Goal: Task Accomplishment & Management: Use online tool/utility

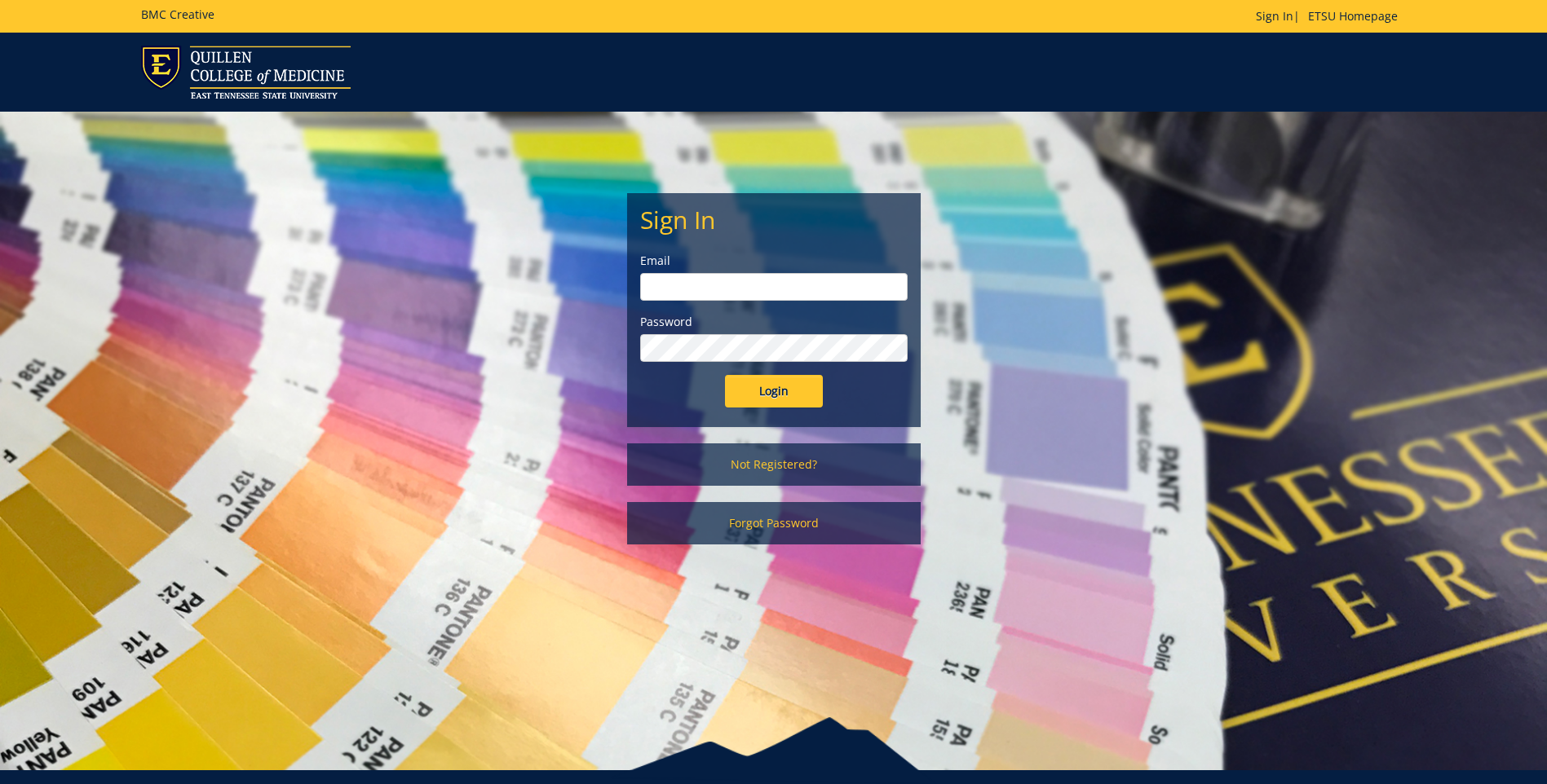
type input "[EMAIL_ADDRESS][DOMAIN_NAME]"
click at [806, 396] on input "Login" at bounding box center [774, 392] width 98 height 32
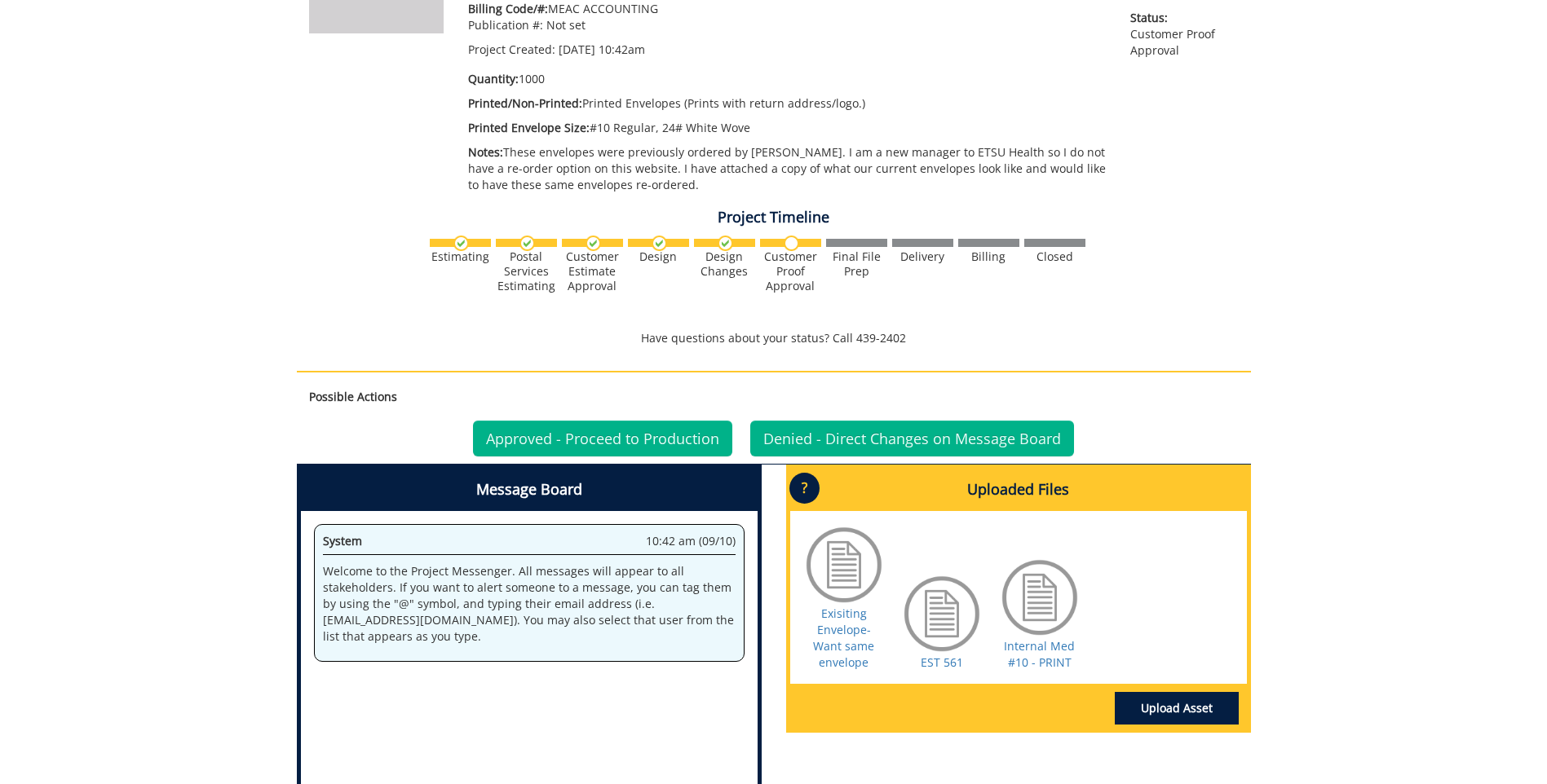
scroll to position [326, 0]
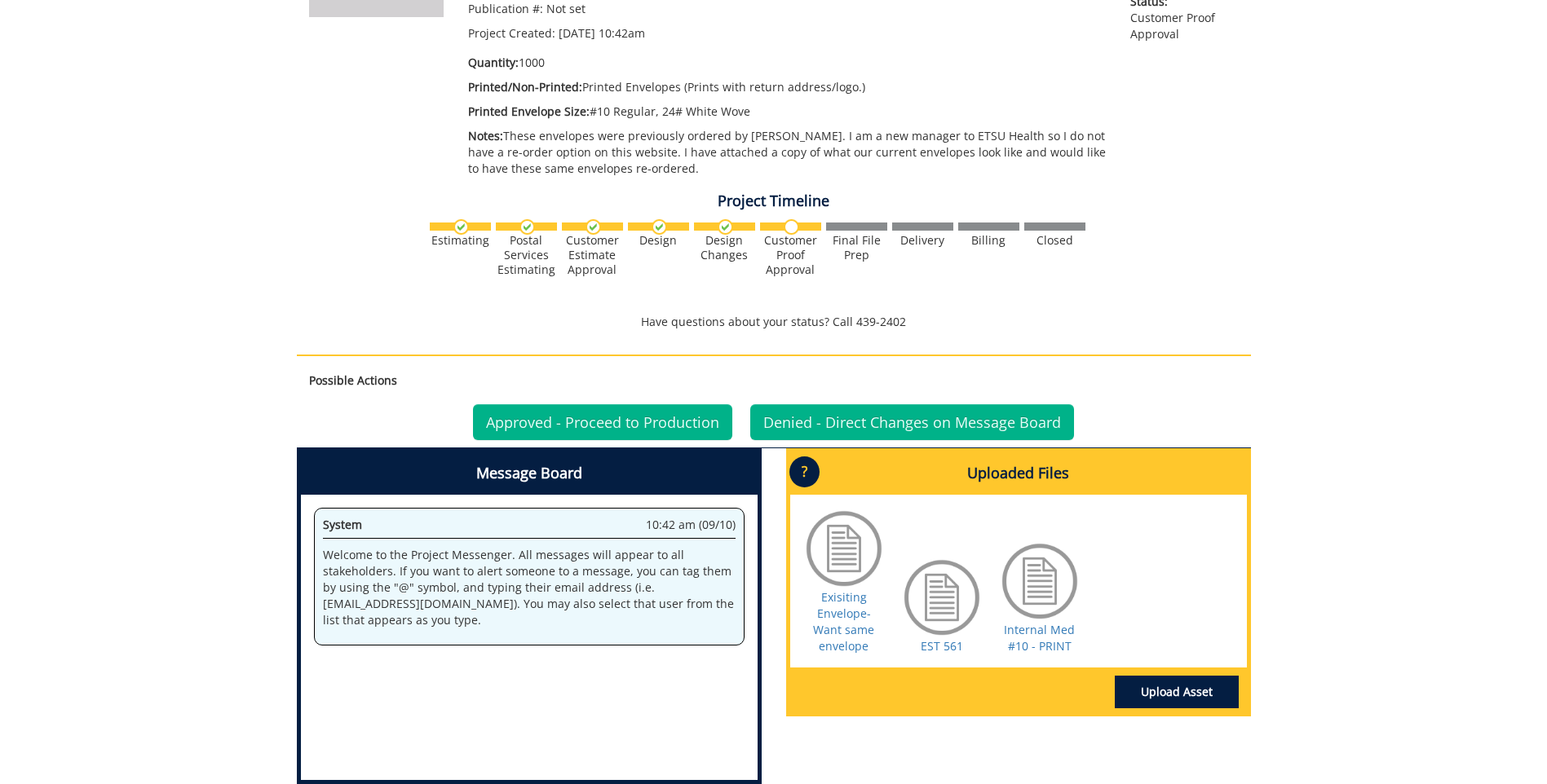
click at [1039, 587] on div at bounding box center [1040, 582] width 82 height 82
click at [1034, 641] on link "Internal Med #10 - PRINT" at bounding box center [1039, 637] width 71 height 32
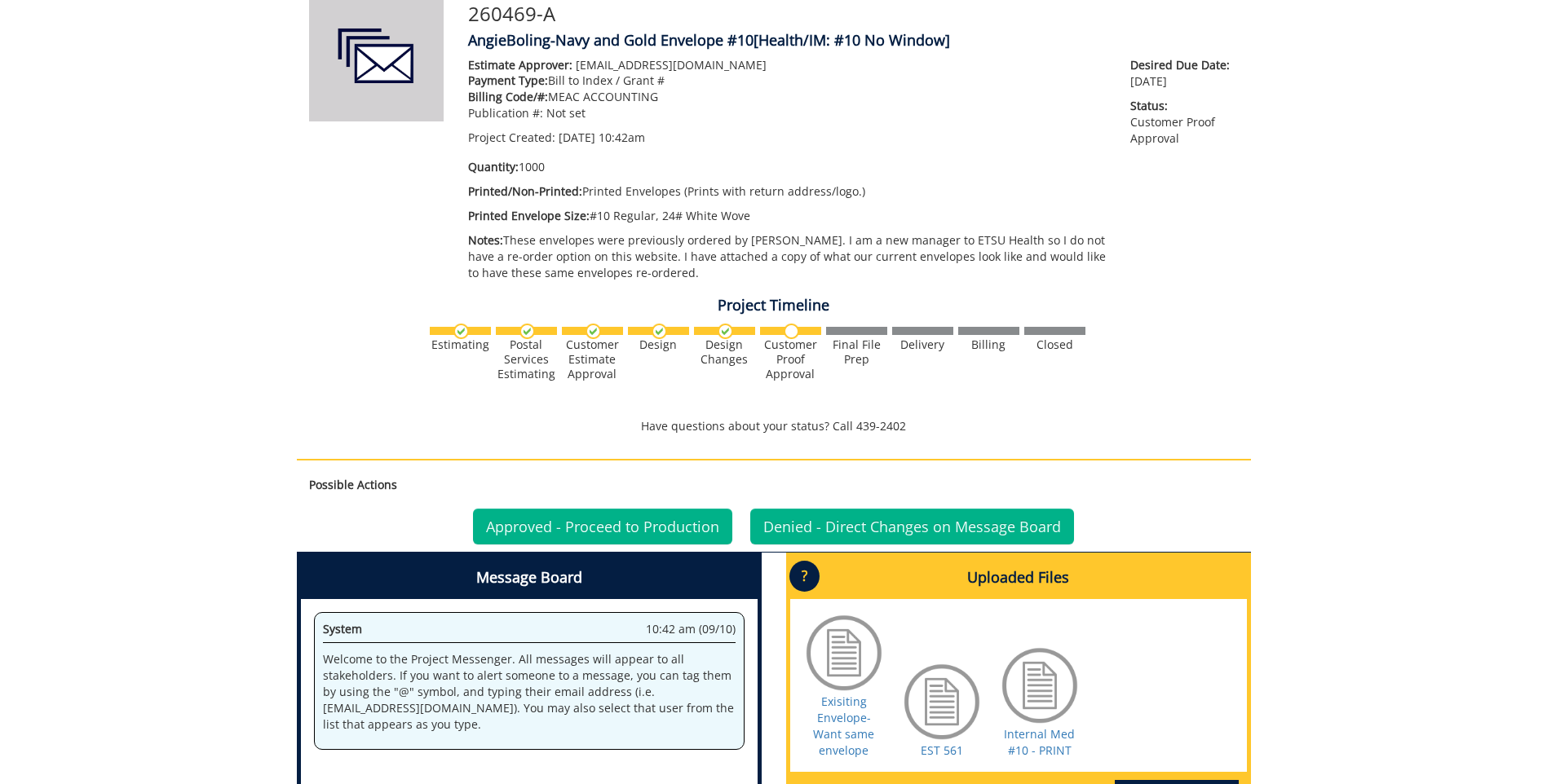
scroll to position [245, 0]
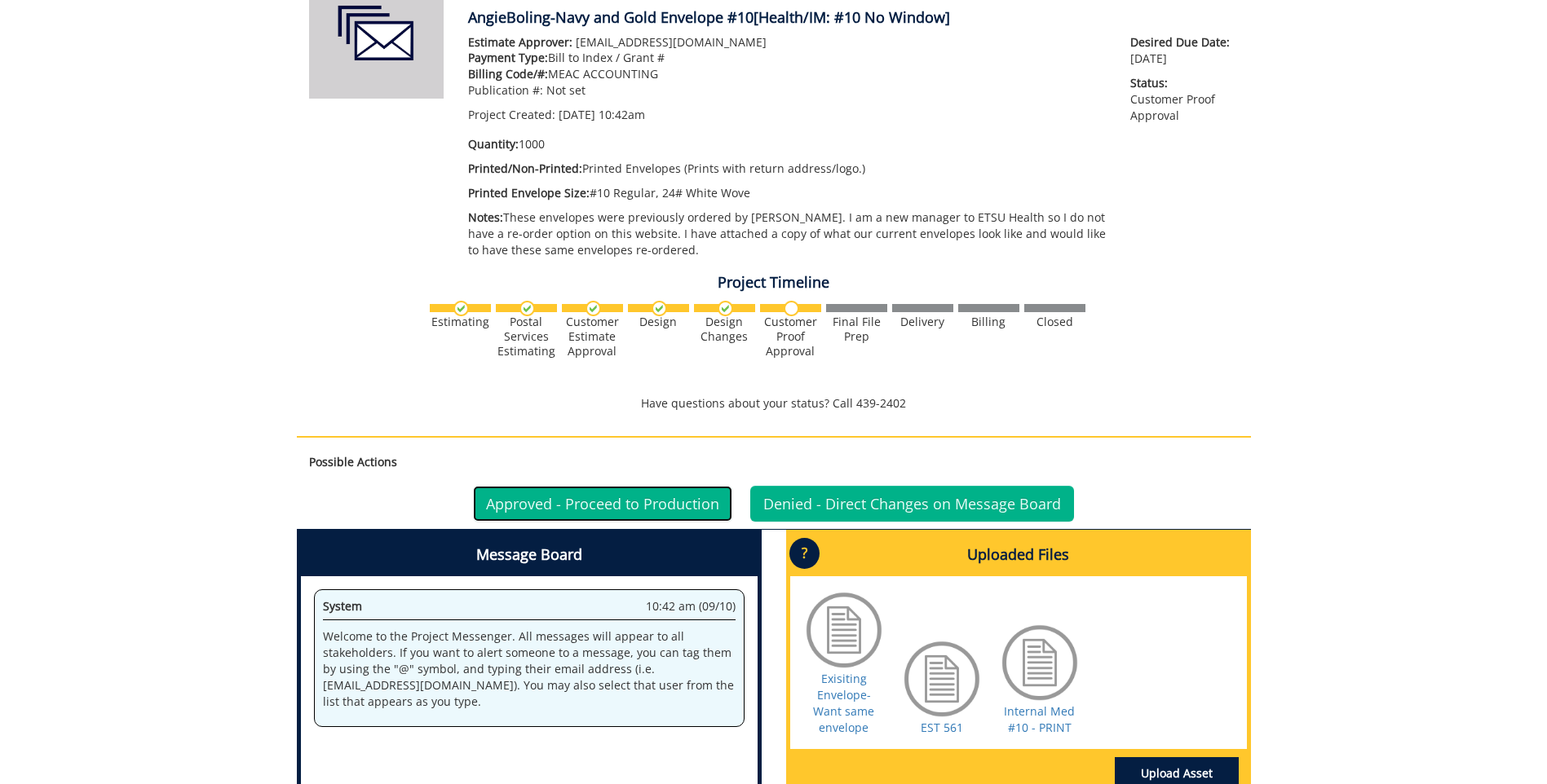
click at [613, 508] on link "Approved - Proceed to Production" at bounding box center [602, 504] width 259 height 36
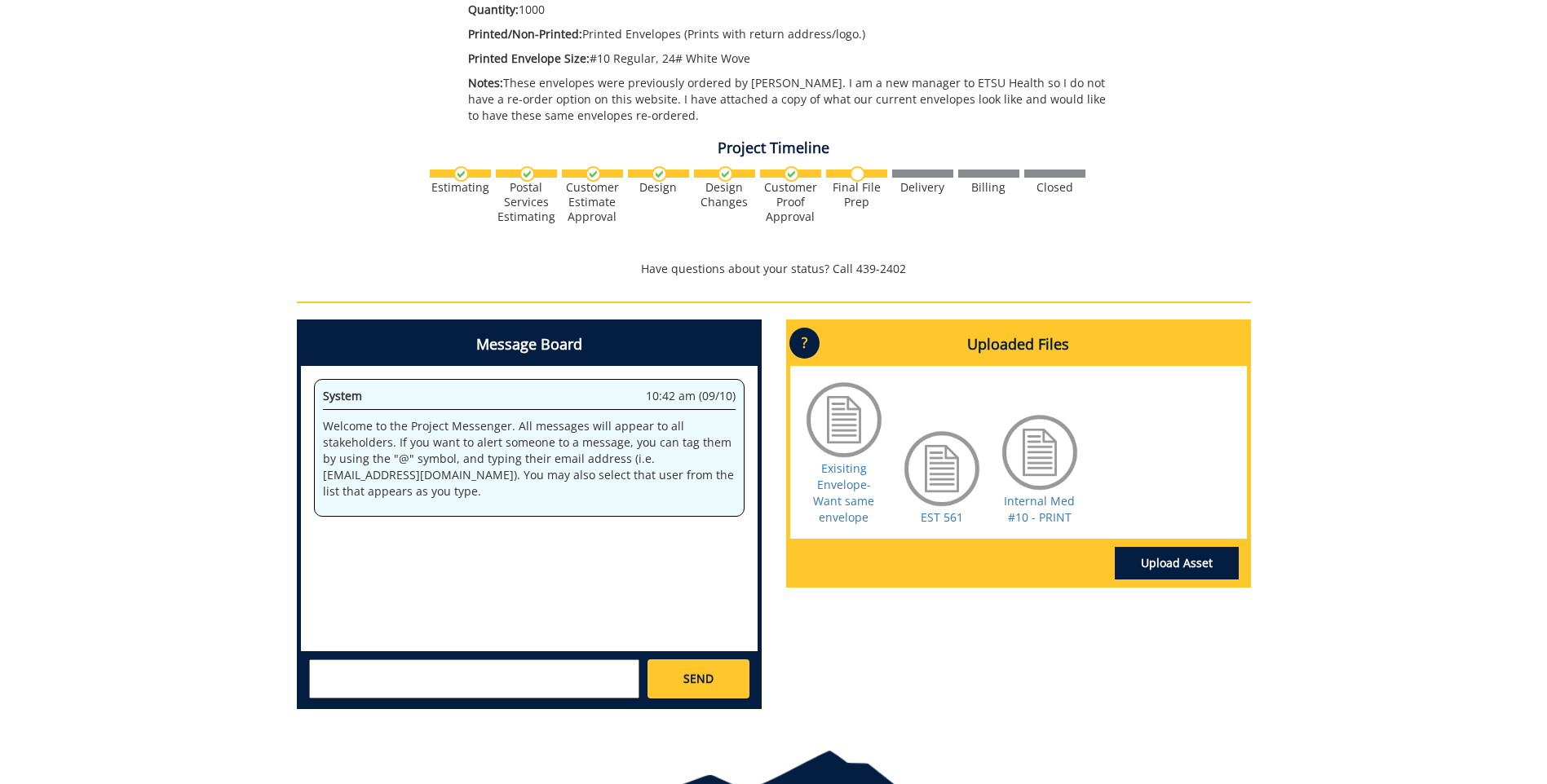
scroll to position [230, 0]
